Goal: Information Seeking & Learning: Learn about a topic

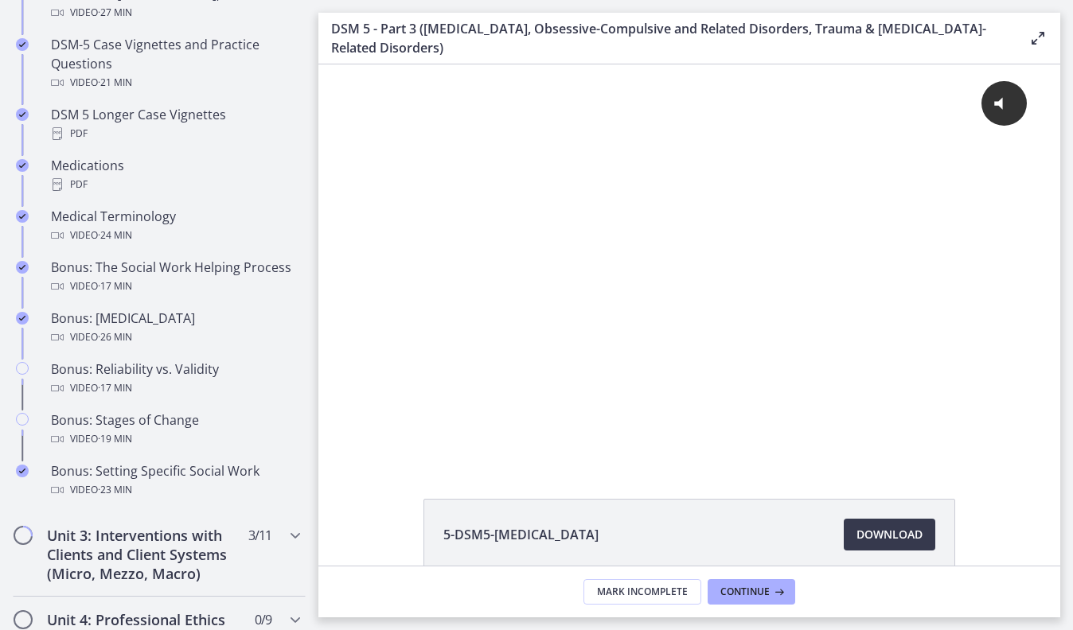
scroll to position [1142, 0]
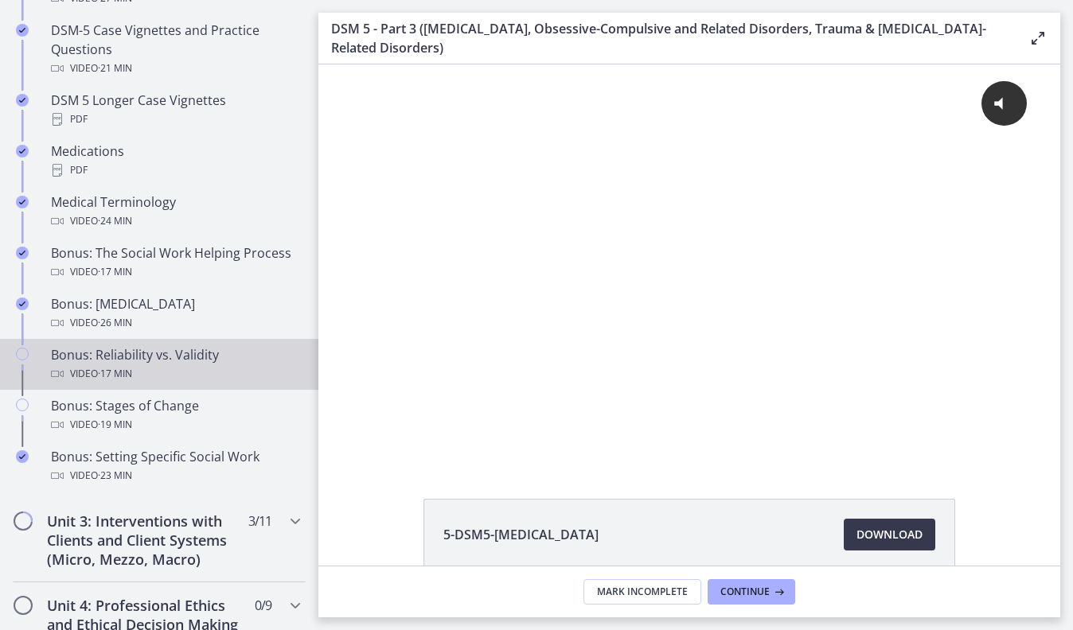
click at [168, 349] on div "Bonus: Reliability vs. Validity Video · 17 min" at bounding box center [175, 364] width 248 height 38
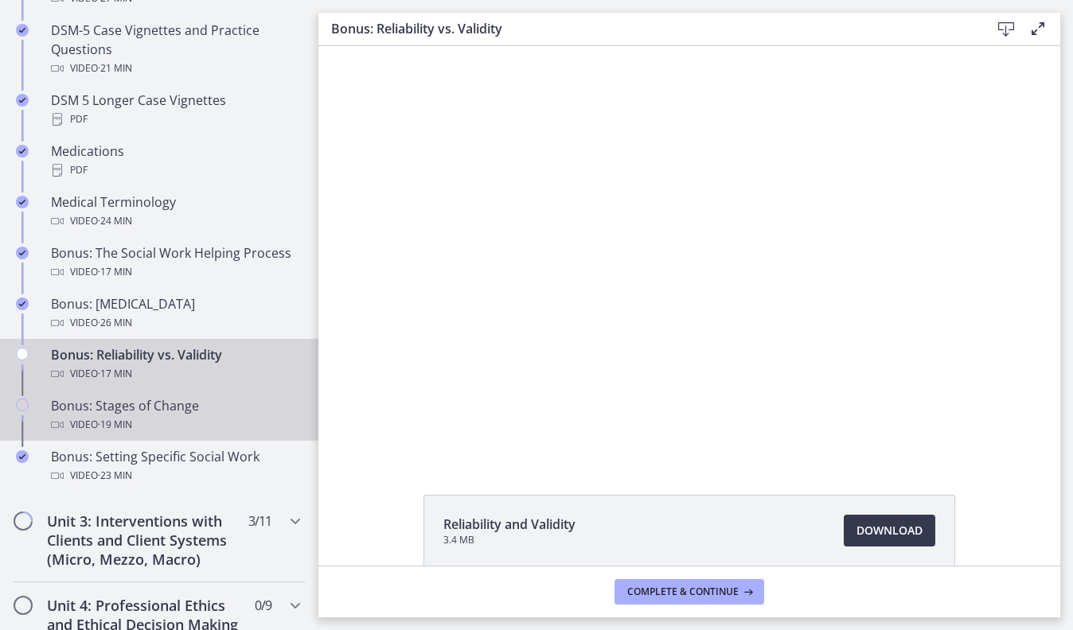
click at [170, 410] on div "Bonus: Stages of Change Video · 19 min" at bounding box center [175, 415] width 248 height 38
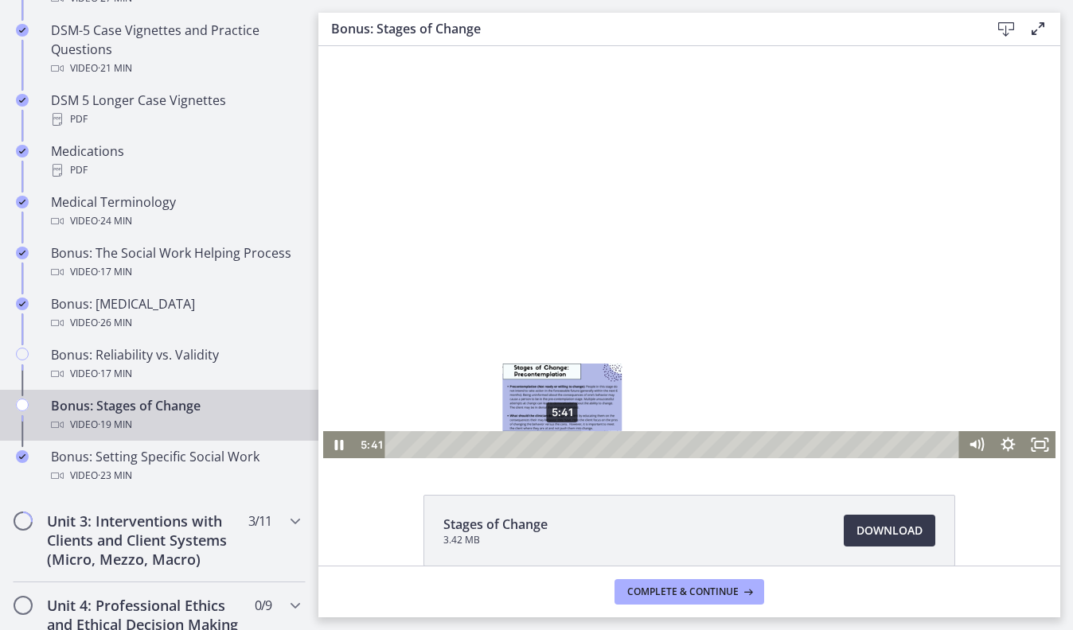
click at [563, 445] on div "5:41" at bounding box center [675, 444] width 556 height 27
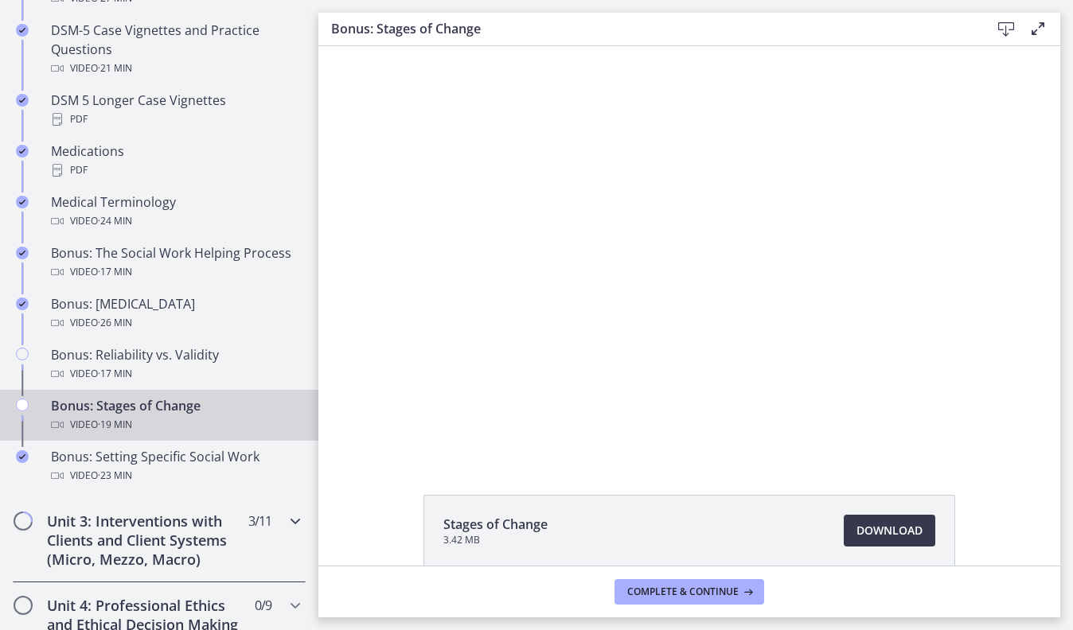
click at [156, 530] on h2 "Unit 3: Interventions with Clients and Client Systems (Micro, Mezzo, Macro)" at bounding box center [144, 540] width 194 height 57
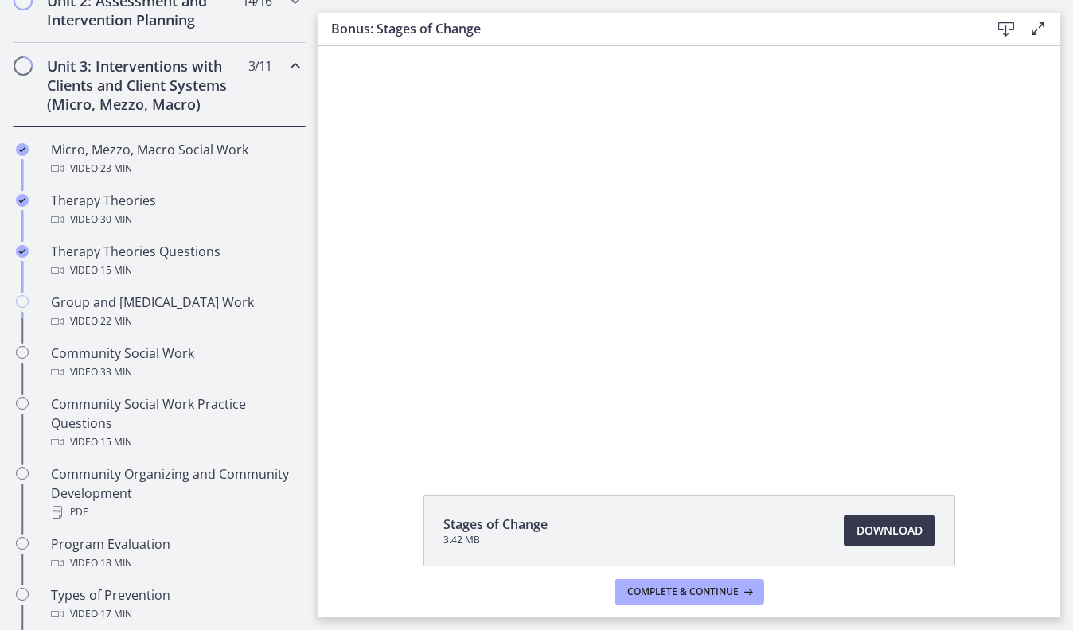
scroll to position [584, 0]
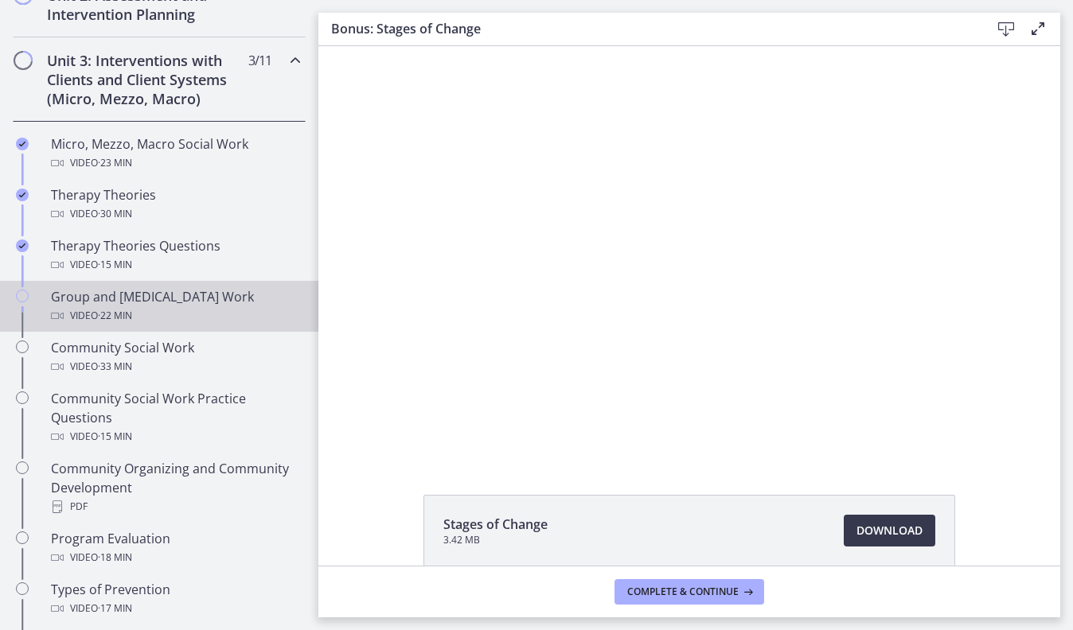
click at [142, 302] on div "Group and [MEDICAL_DATA] Work Video · 22 min" at bounding box center [175, 306] width 248 height 38
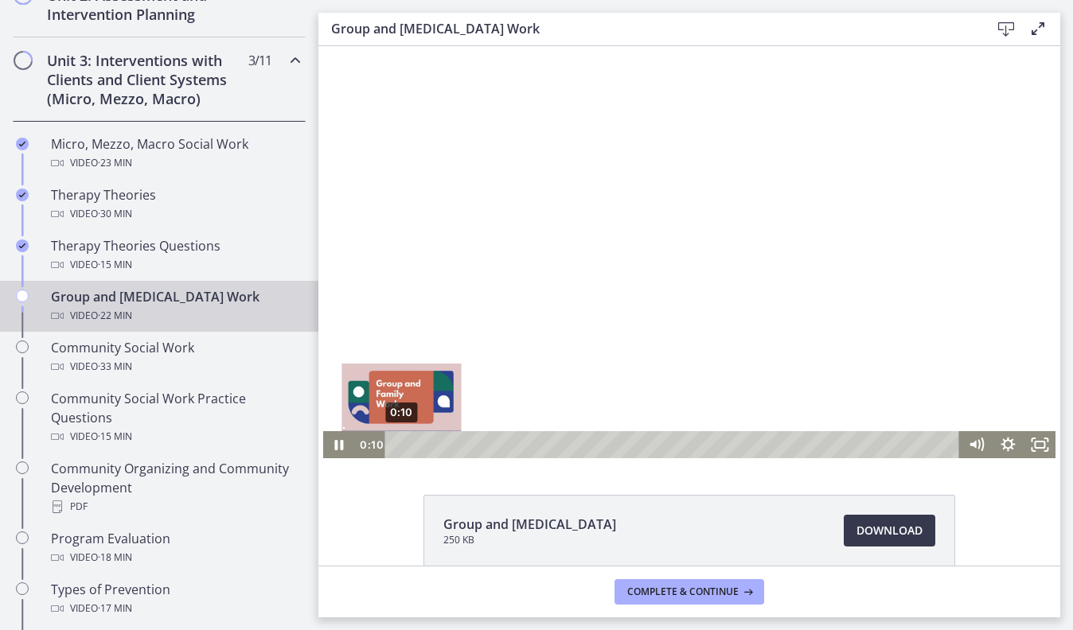
click at [401, 442] on div "0:10" at bounding box center [675, 444] width 556 height 27
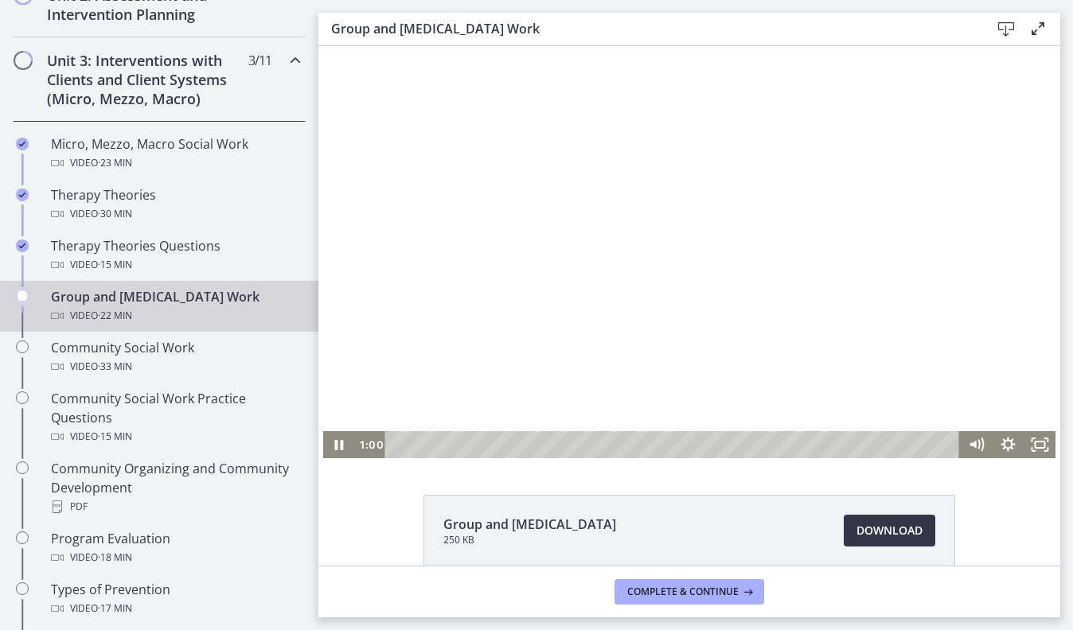
click at [873, 525] on span "Download Opens in a new window" at bounding box center [889, 530] width 66 height 19
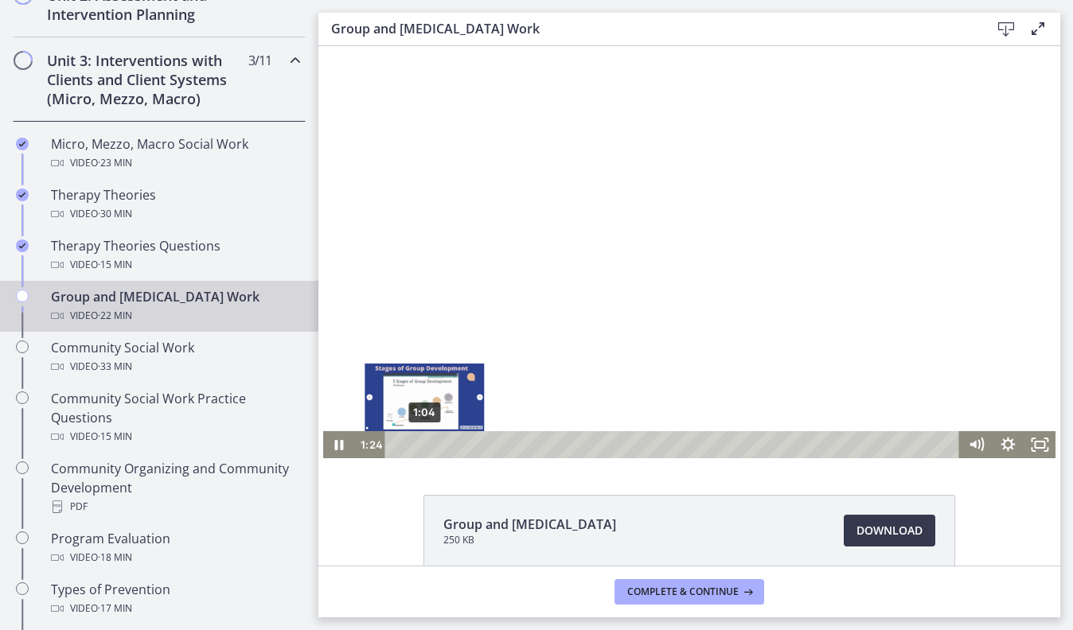
click at [425, 447] on div "1:04" at bounding box center [675, 444] width 556 height 27
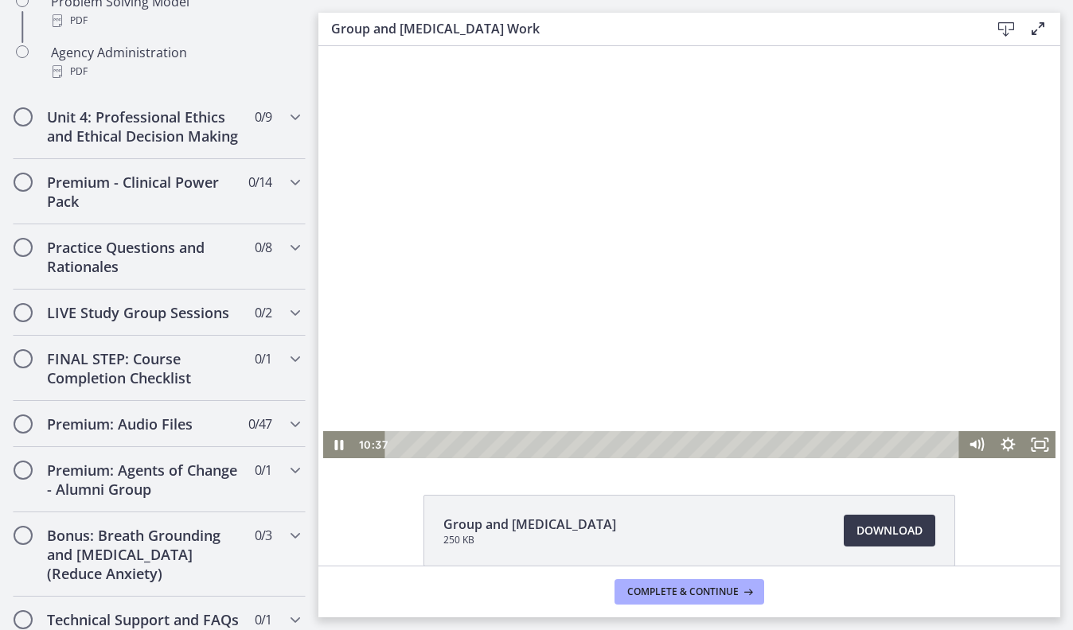
scroll to position [1246, 0]
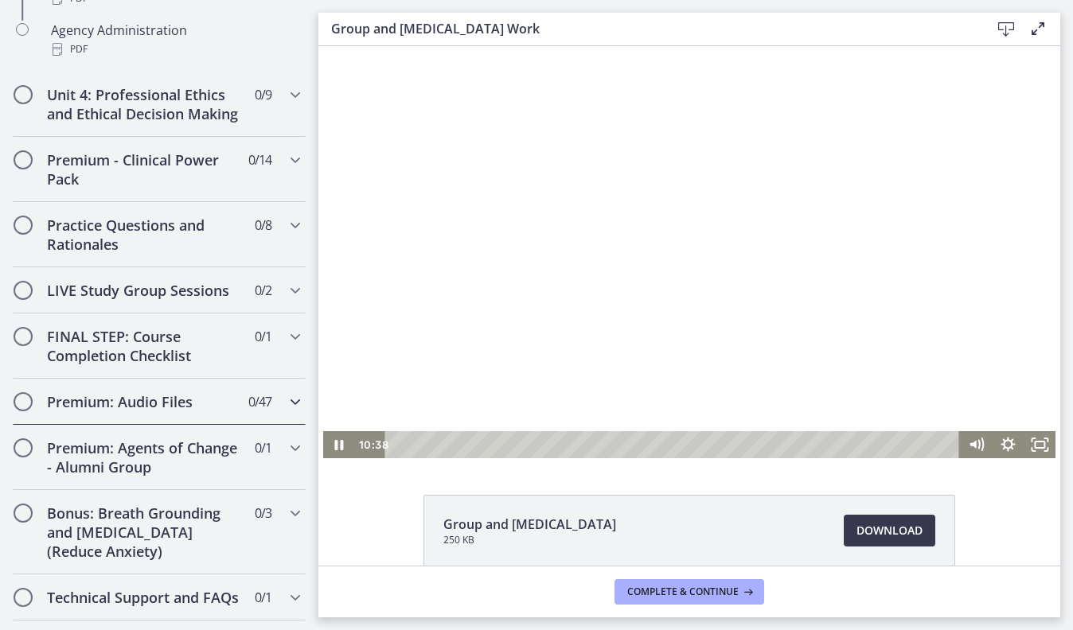
click at [131, 408] on h2 "Premium: Audio Files" at bounding box center [144, 401] width 194 height 19
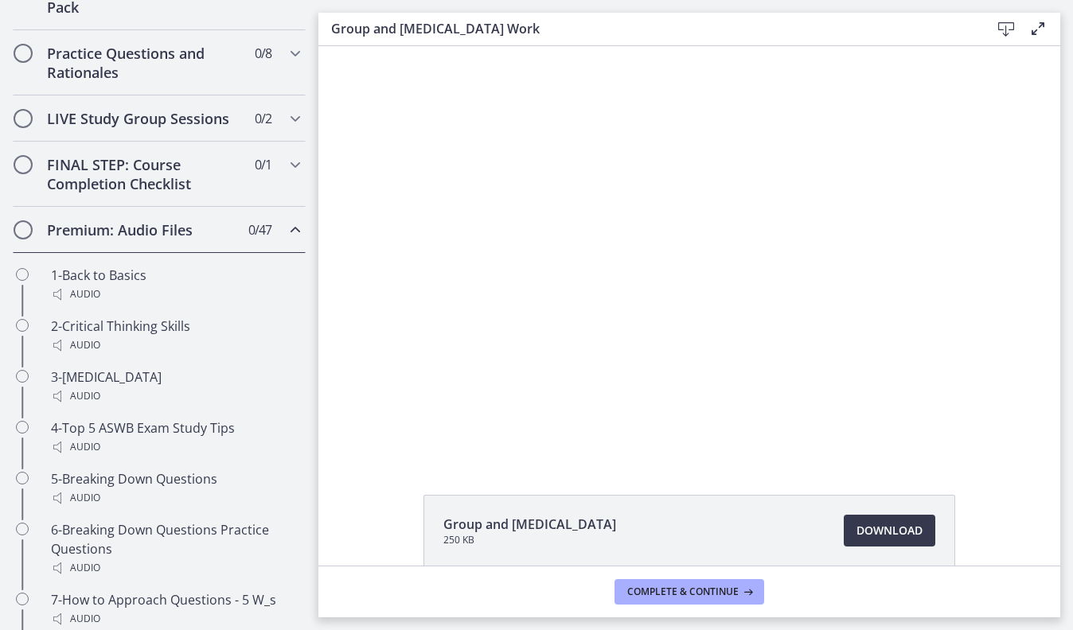
scroll to position [771, 0]
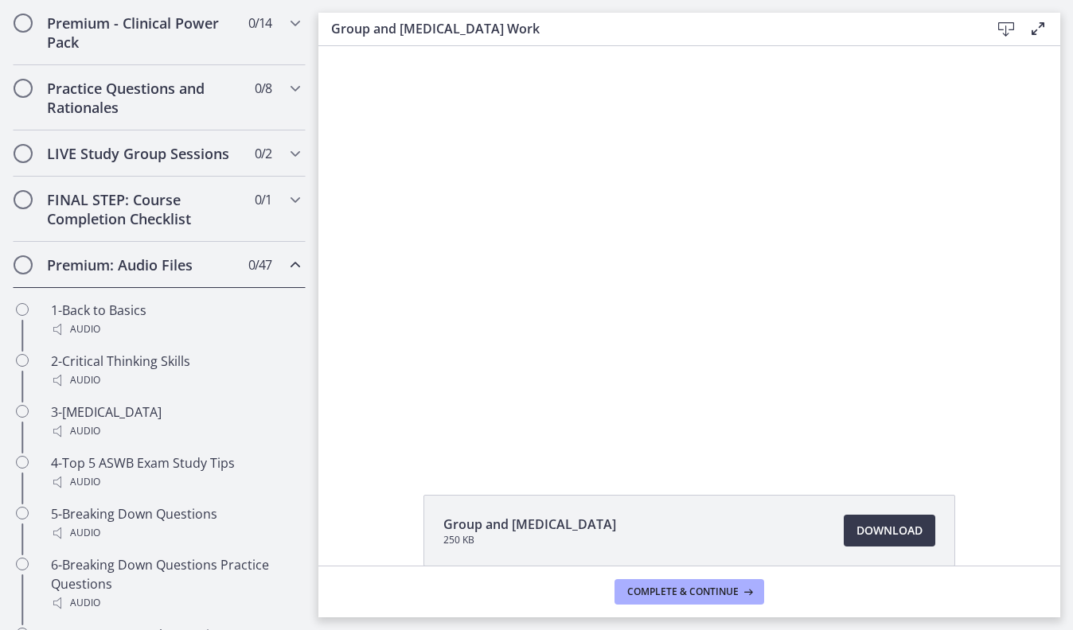
click at [142, 263] on h2 "Premium: Audio Files" at bounding box center [144, 265] width 194 height 19
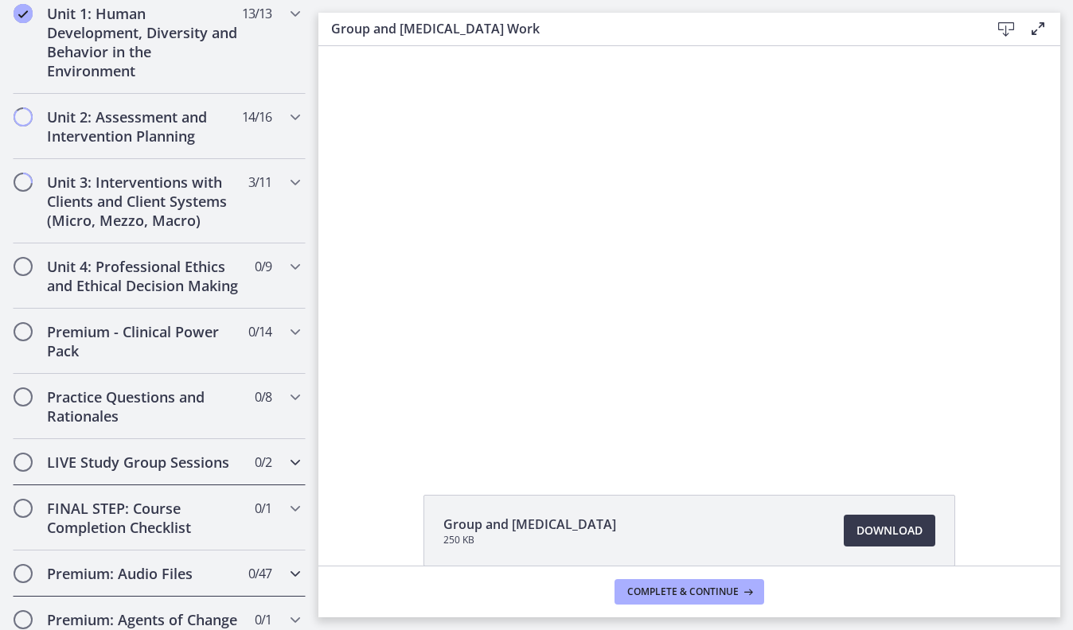
scroll to position [464, 0]
click at [139, 332] on h2 "Premium - Clinical Power Pack" at bounding box center [144, 340] width 194 height 38
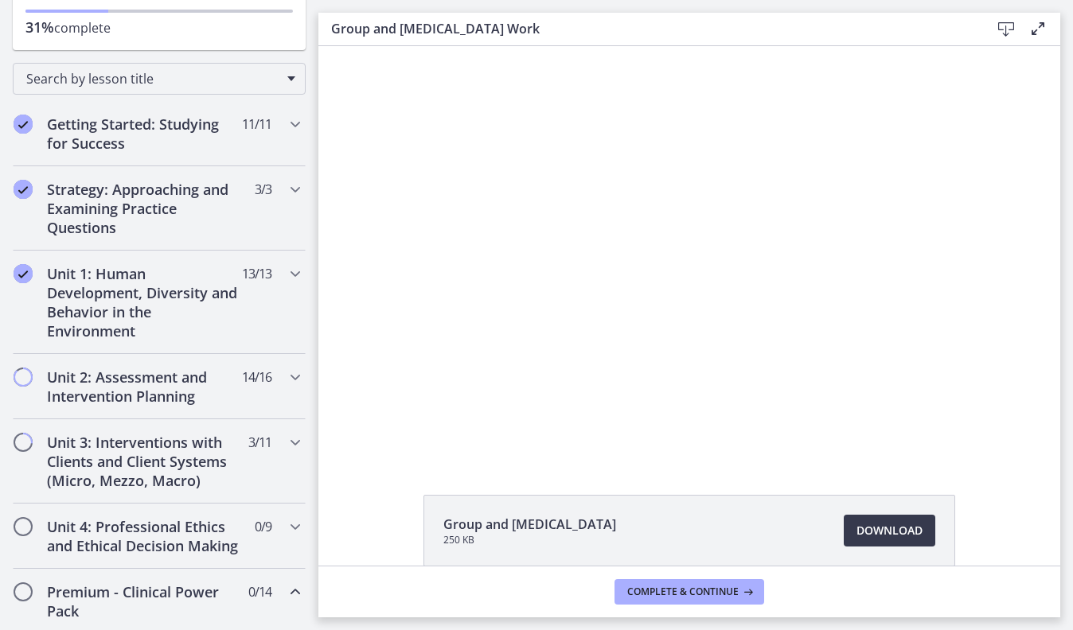
scroll to position [135, 0]
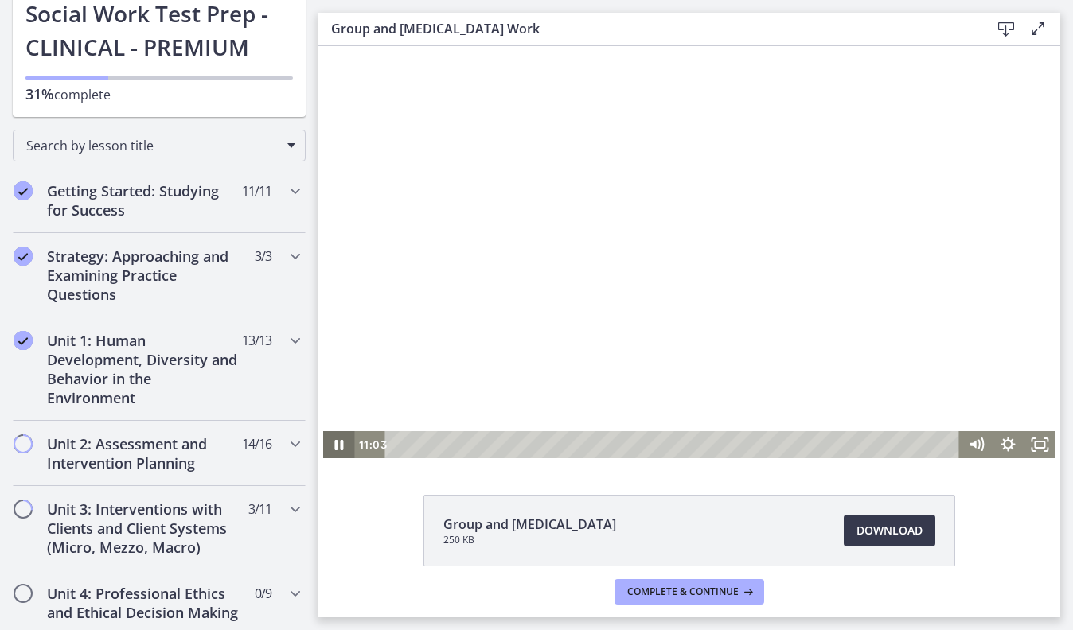
click at [340, 449] on icon "Pause" at bounding box center [339, 444] width 32 height 27
click at [333, 451] on icon "Play Video" at bounding box center [340, 444] width 32 height 27
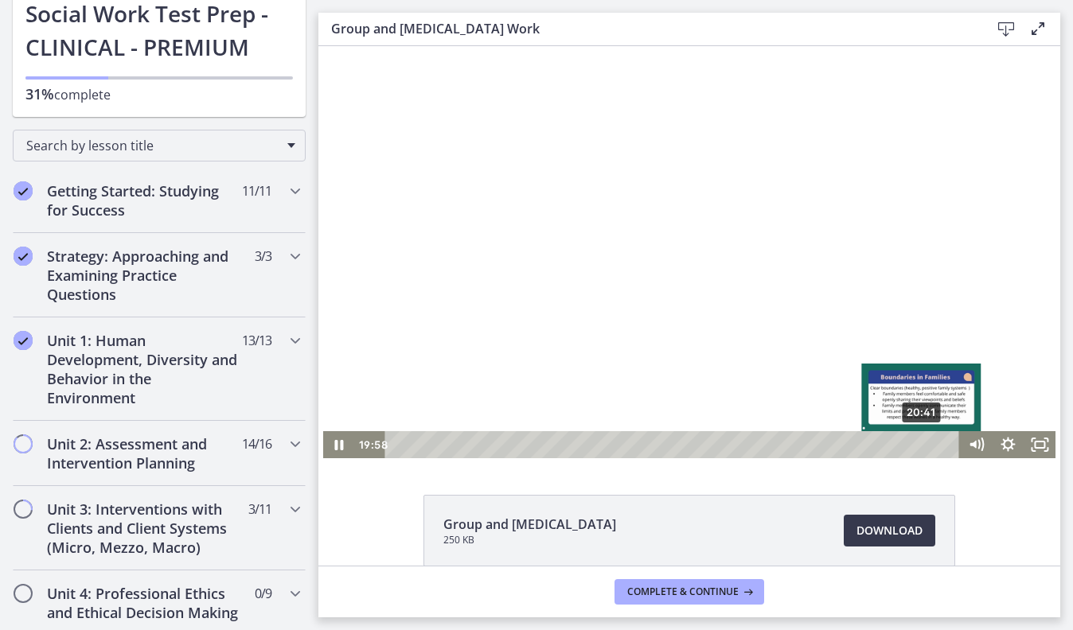
click at [934, 448] on div "20:41" at bounding box center [675, 444] width 556 height 27
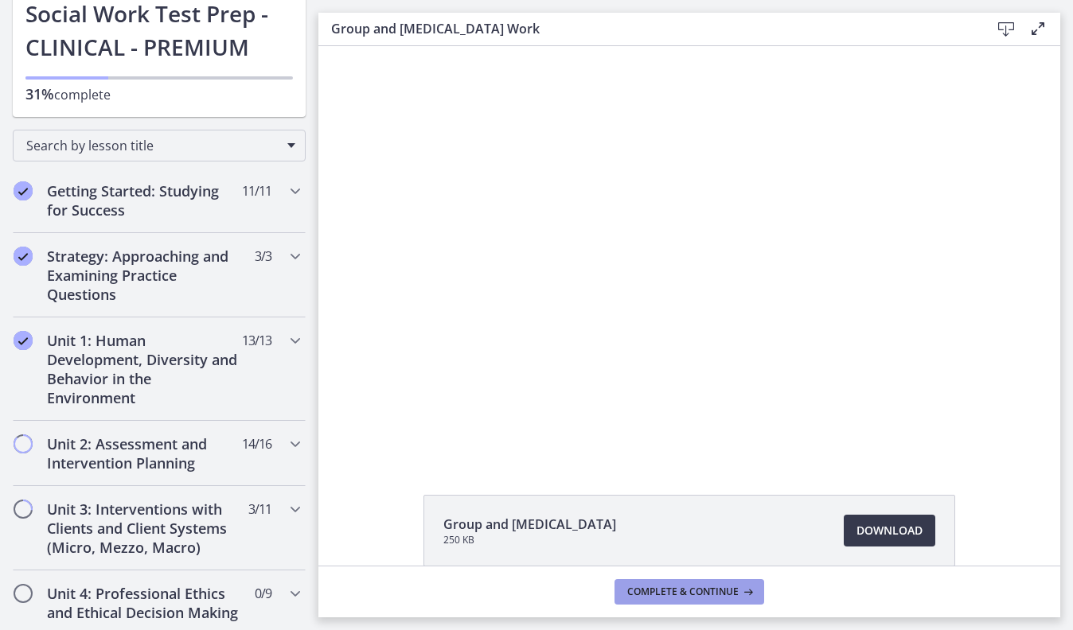
click at [645, 587] on span "Complete & continue" at bounding box center [682, 592] width 111 height 13
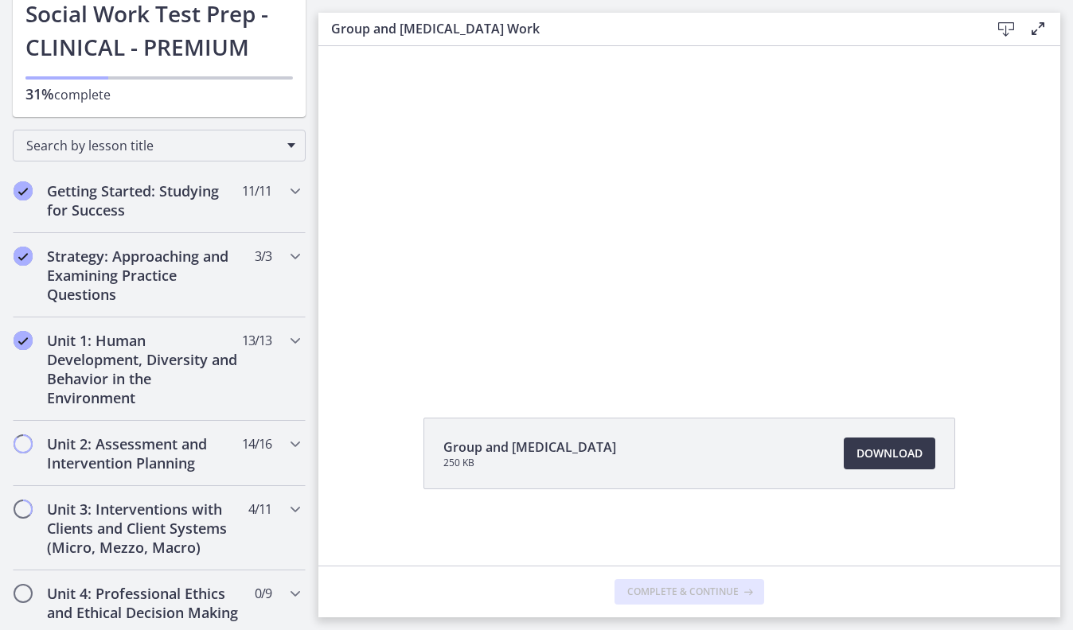
scroll to position [0, 0]
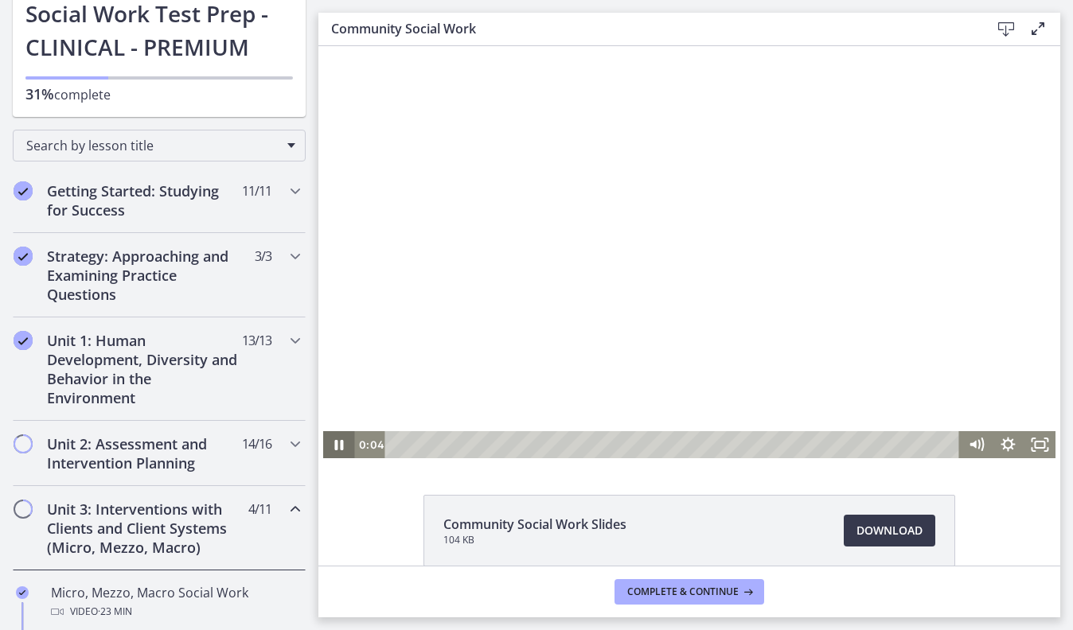
click at [345, 444] on icon "Pause" at bounding box center [339, 444] width 32 height 27
click at [191, 451] on h2 "Unit 2: Assessment and Intervention Planning" at bounding box center [144, 454] width 194 height 38
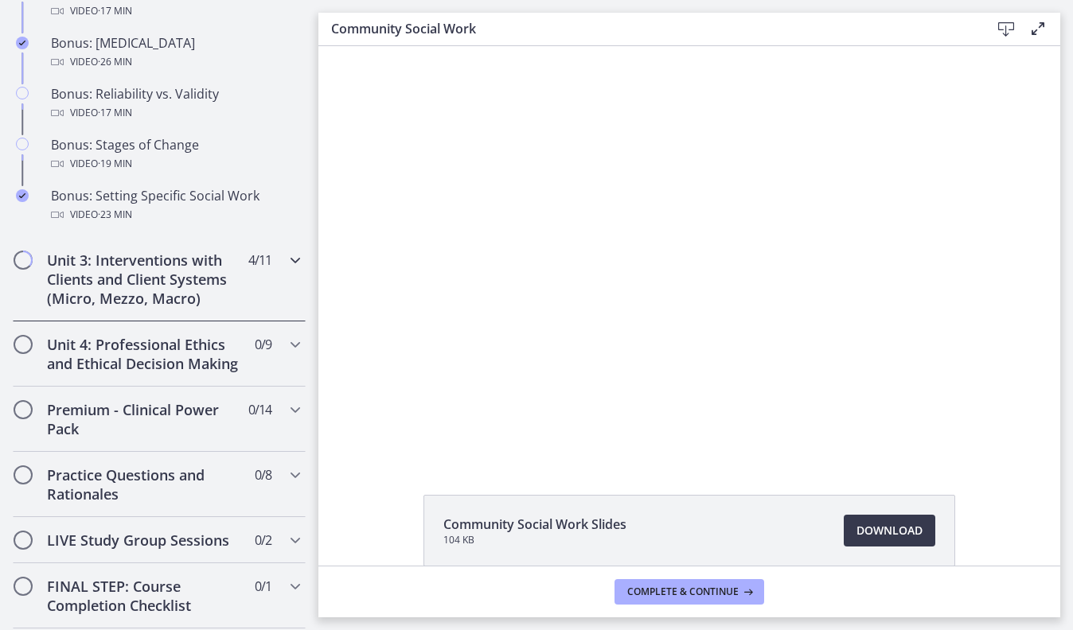
click at [169, 290] on h2 "Unit 3: Interventions with Clients and Client Systems (Micro, Mezzo, Macro)" at bounding box center [144, 279] width 194 height 57
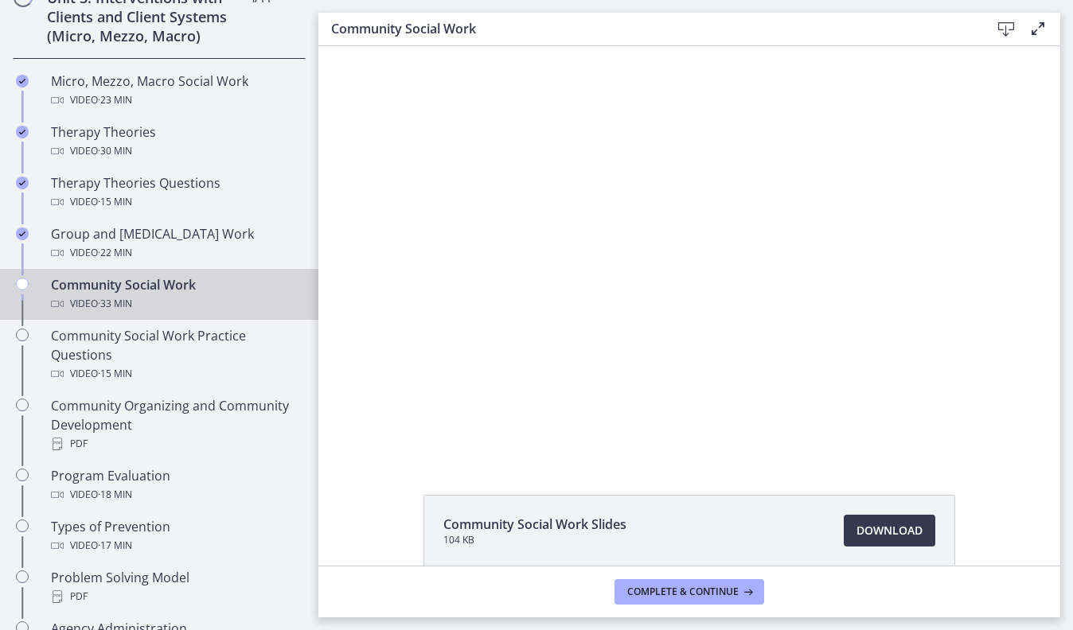
scroll to position [637, 0]
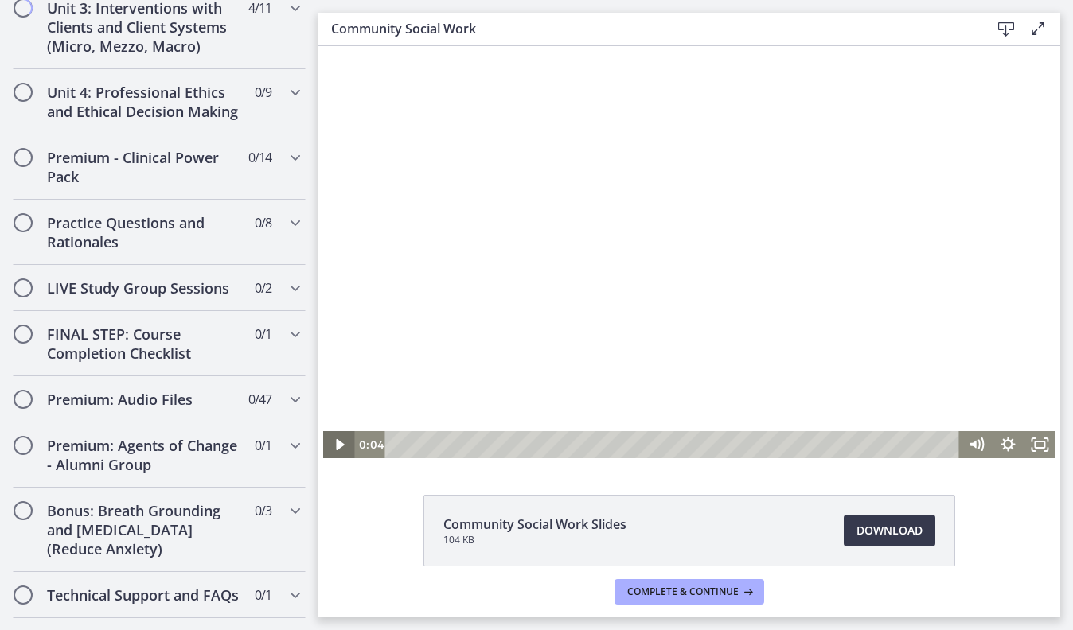
click at [337, 448] on icon "Play Video" at bounding box center [340, 444] width 8 height 11
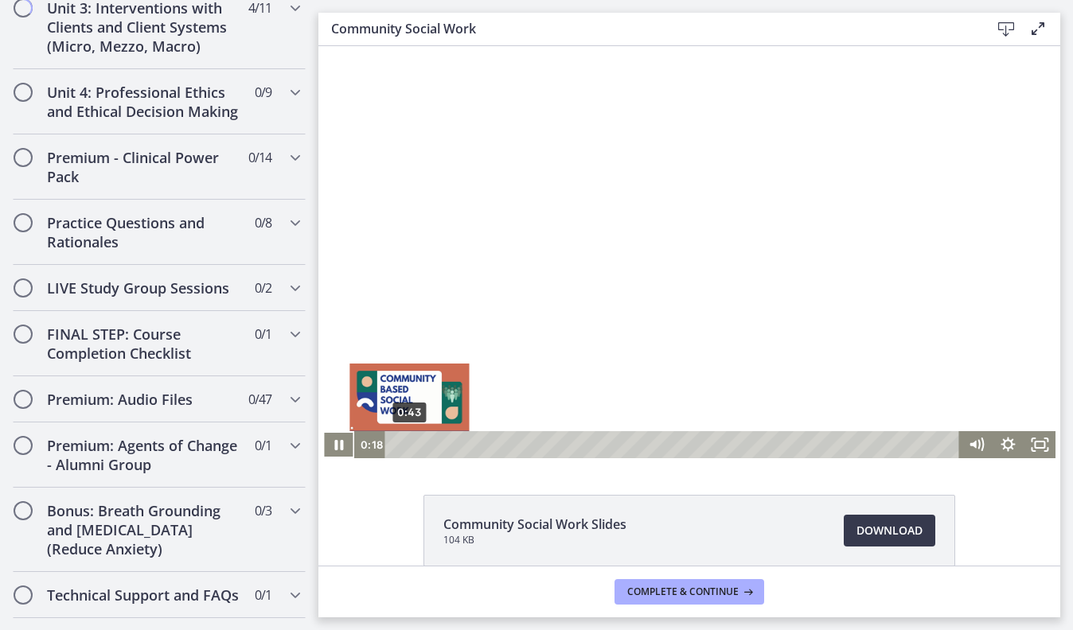
click at [409, 446] on div "0:43" at bounding box center [675, 444] width 556 height 27
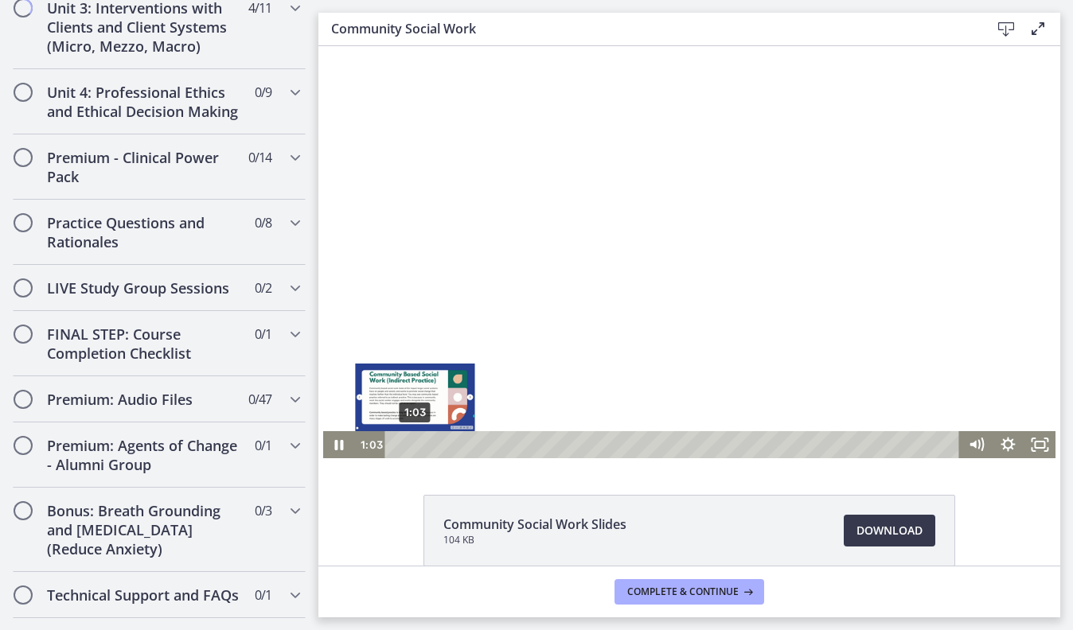
click at [415, 446] on div "1:03" at bounding box center [675, 444] width 556 height 27
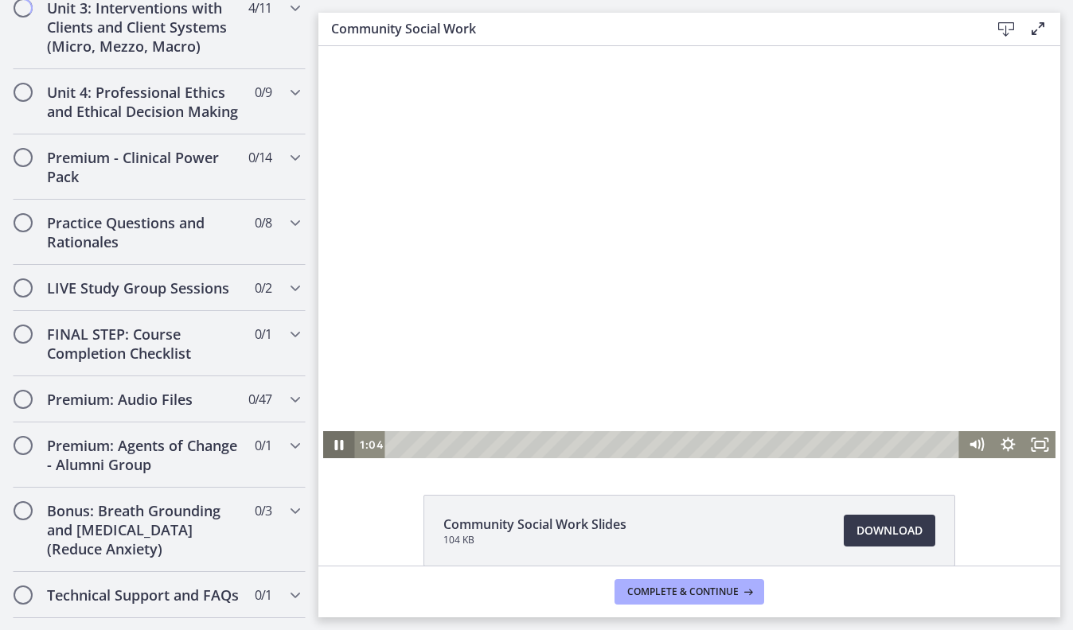
click at [341, 440] on icon "Pause" at bounding box center [339, 445] width 9 height 10
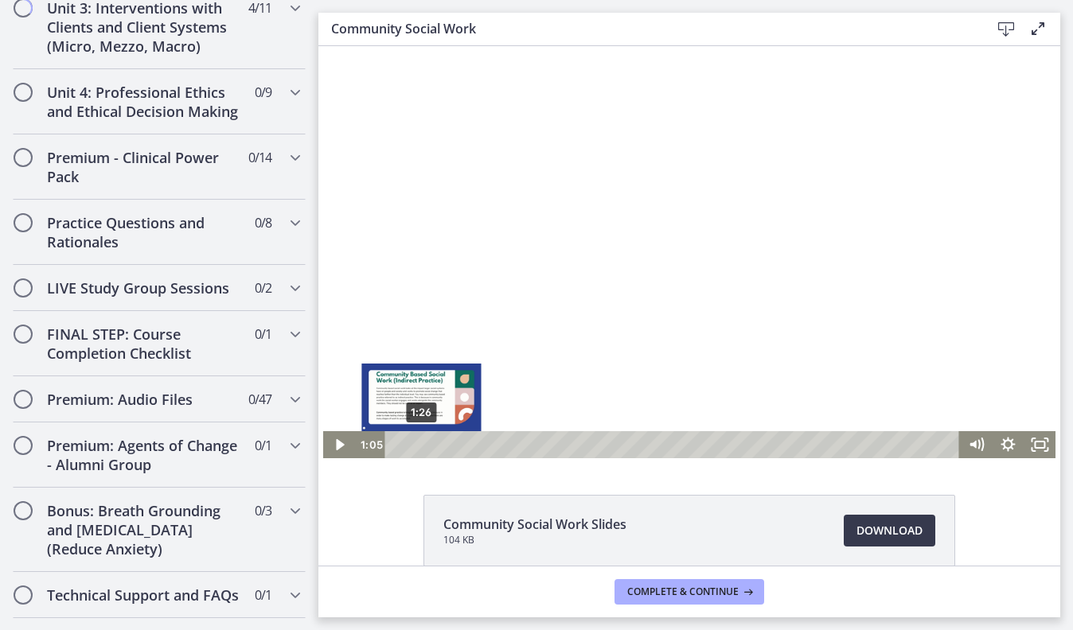
click at [423, 445] on div "1:26" at bounding box center [675, 444] width 556 height 27
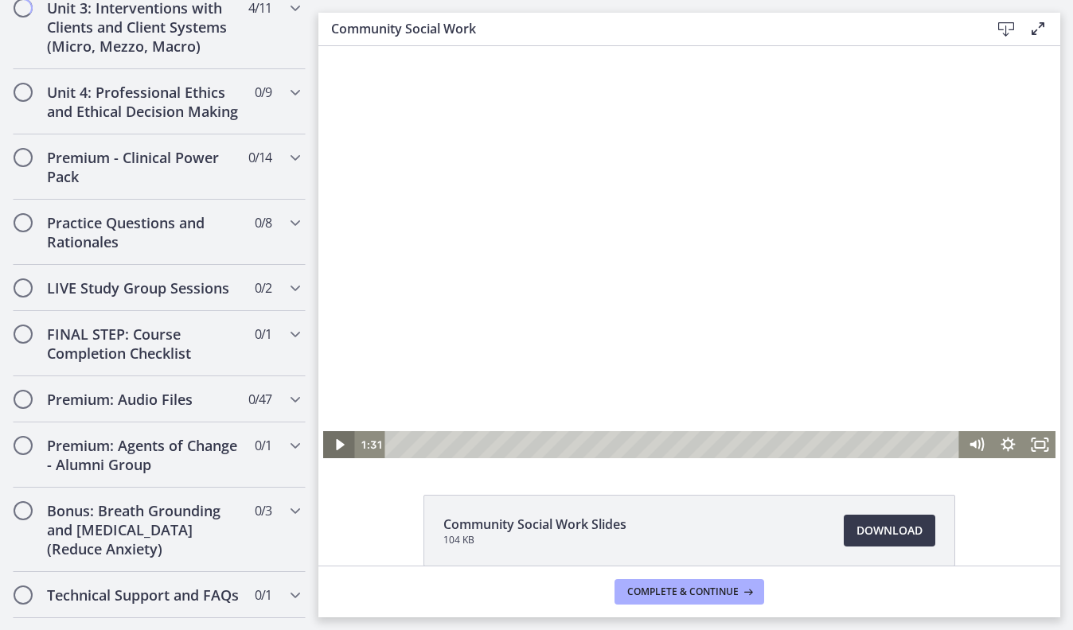
click at [346, 442] on icon "Play Video" at bounding box center [340, 444] width 32 height 27
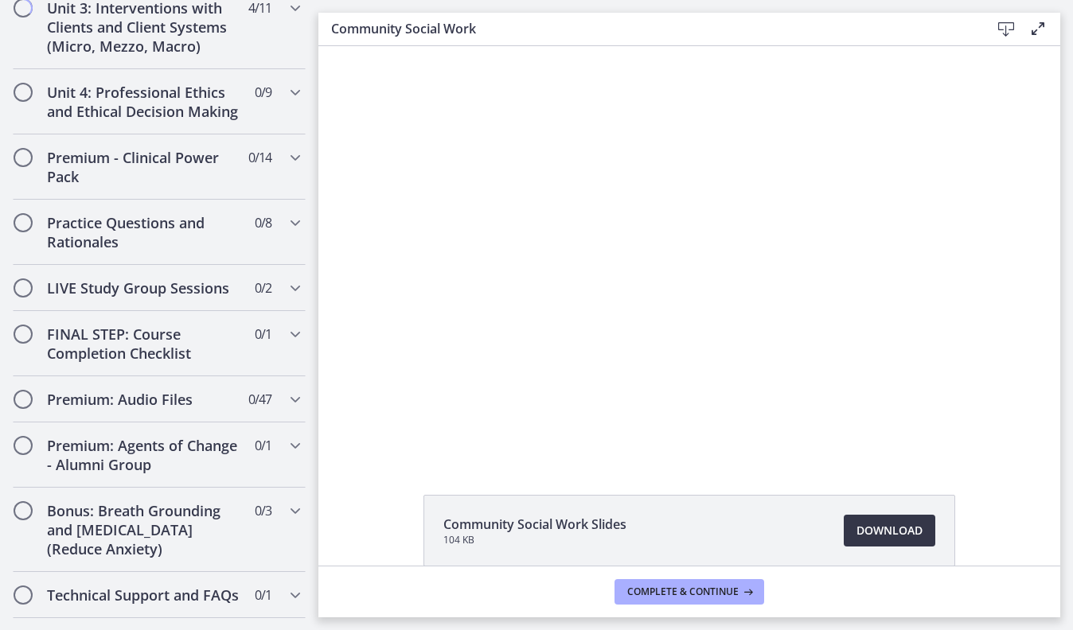
click at [885, 533] on span "Download Opens in a new window" at bounding box center [889, 530] width 66 height 19
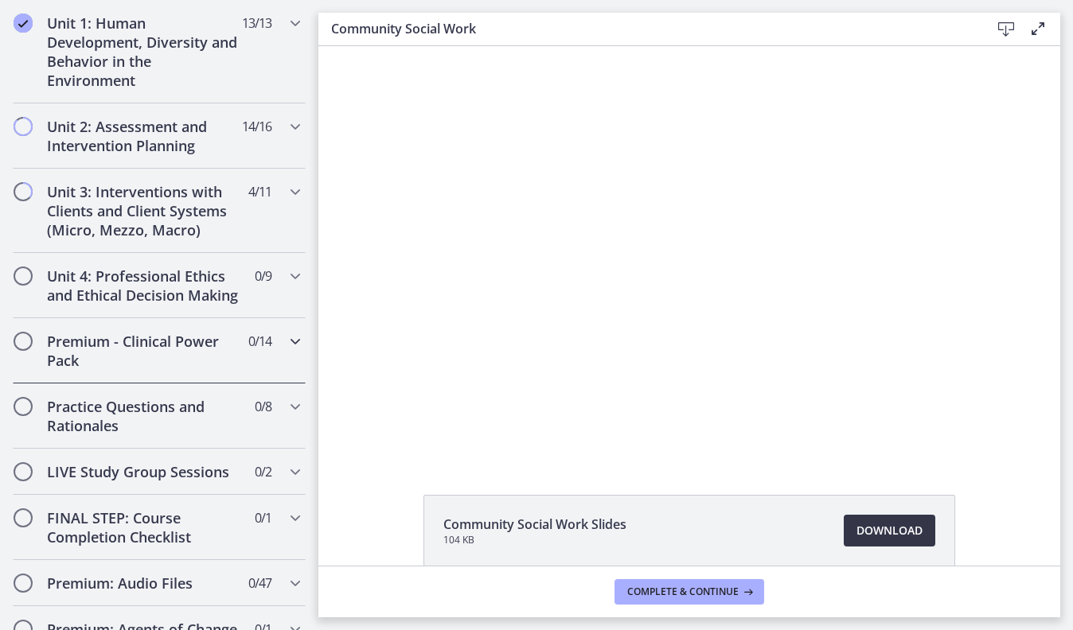
scroll to position [446, 0]
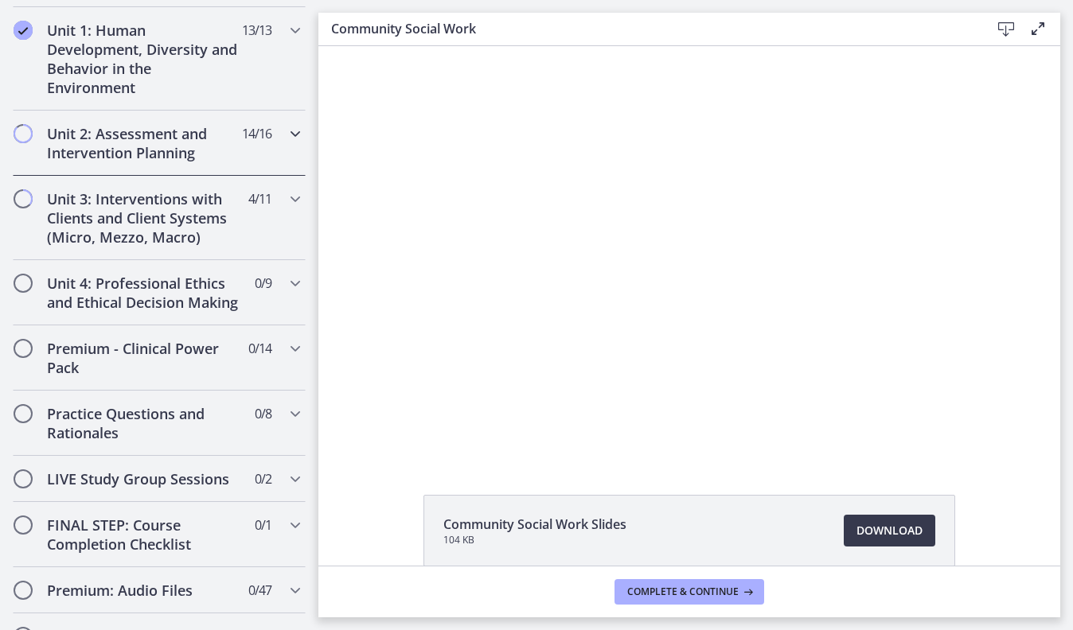
click at [171, 147] on h2 "Unit 2: Assessment and Intervention Planning" at bounding box center [144, 143] width 194 height 38
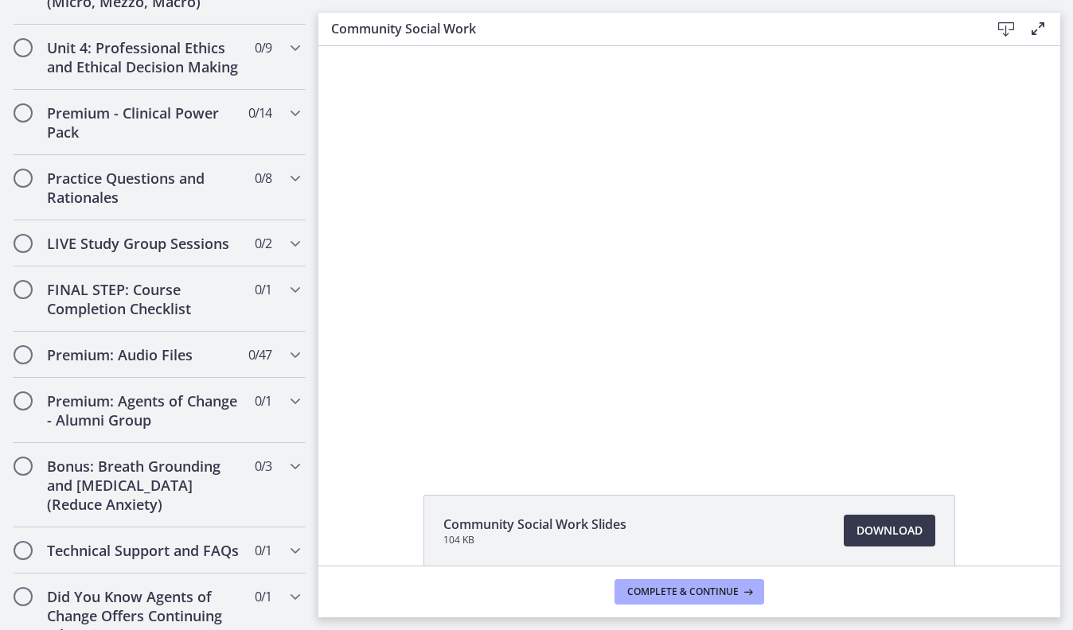
scroll to position [1727, 0]
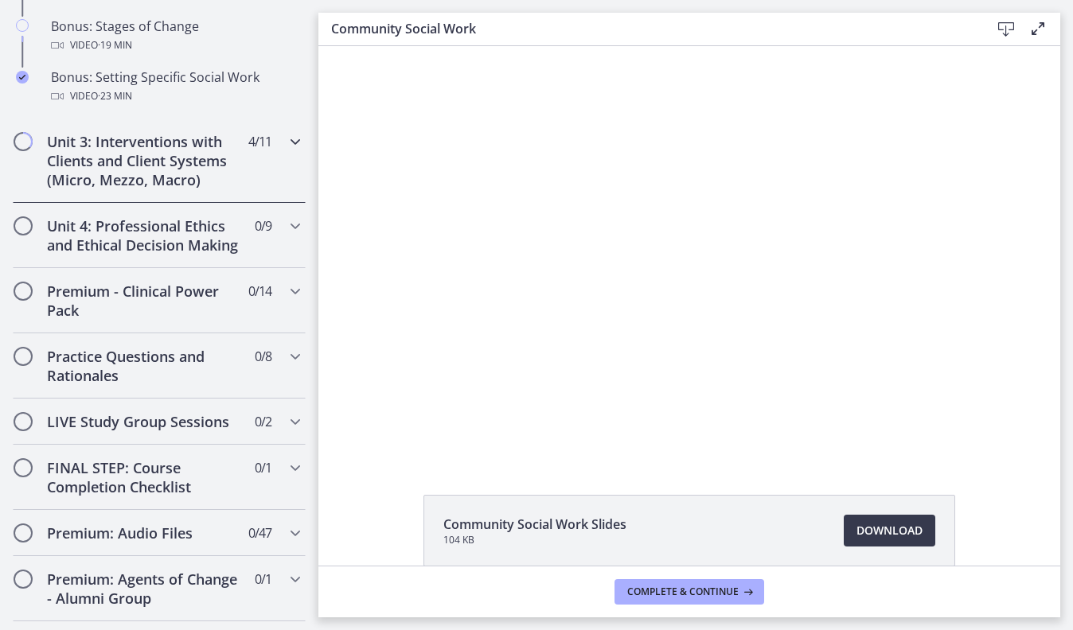
click at [166, 162] on h2 "Unit 3: Interventions with Clients and Client Systems (Micro, Mezzo, Macro)" at bounding box center [144, 160] width 194 height 57
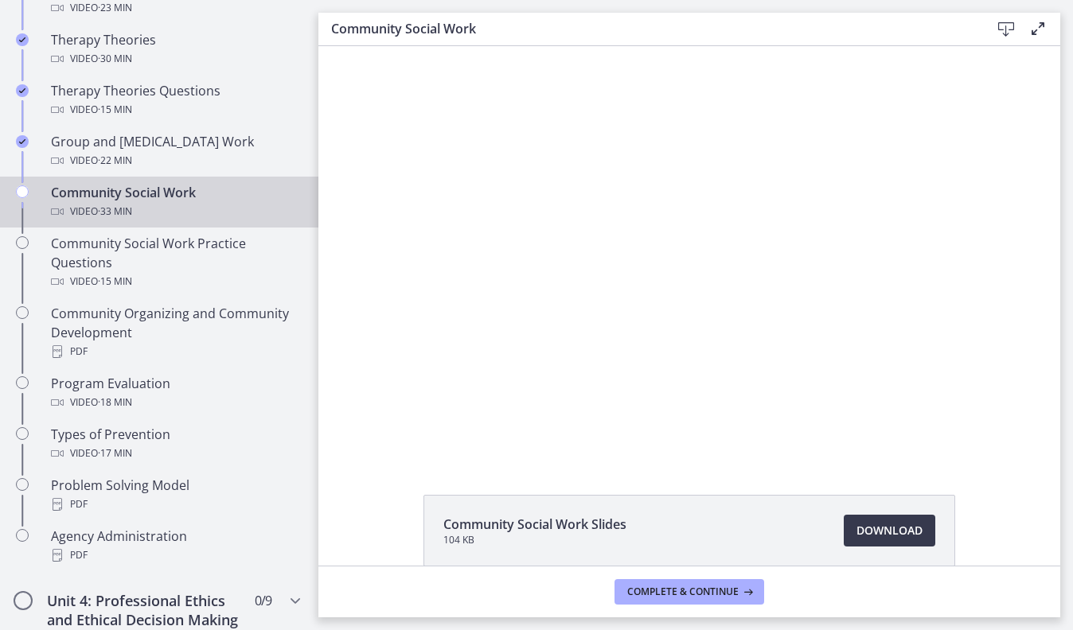
scroll to position [773, 0]
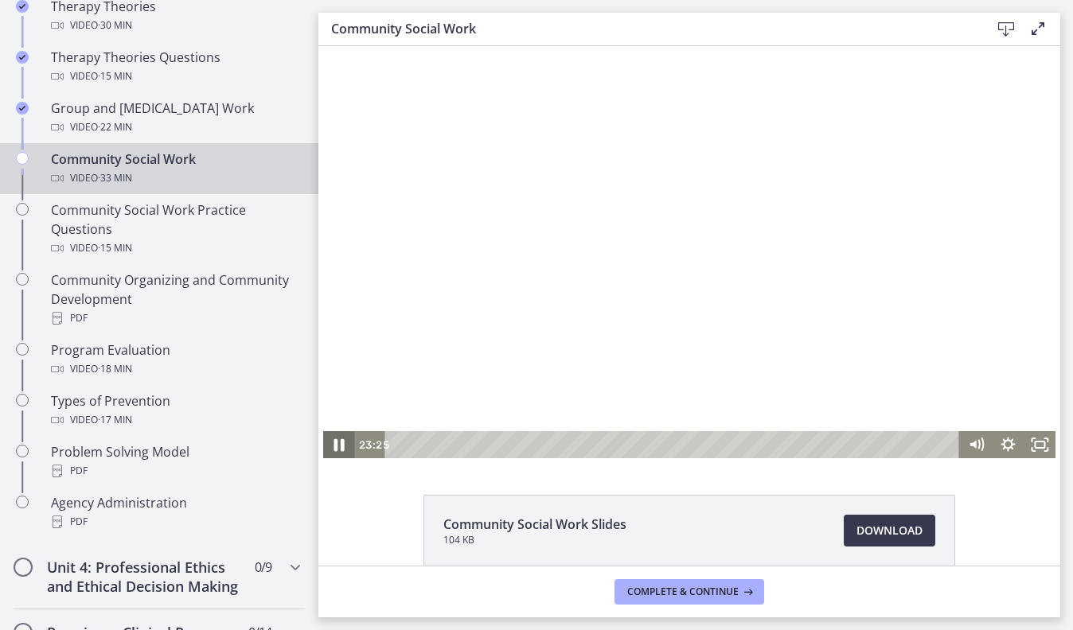
click at [344, 450] on icon "Pause" at bounding box center [339, 445] width 38 height 33
click at [334, 446] on icon "Play Video" at bounding box center [340, 444] width 32 height 27
click at [339, 447] on icon "Pause" at bounding box center [339, 445] width 38 height 33
